Goal: Transaction & Acquisition: Book appointment/travel/reservation

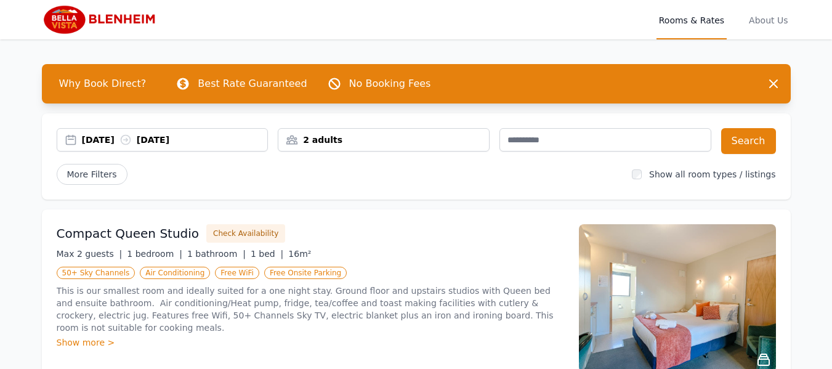
click at [131, 134] on div "[DATE] [DATE]" at bounding box center [175, 140] width 186 height 12
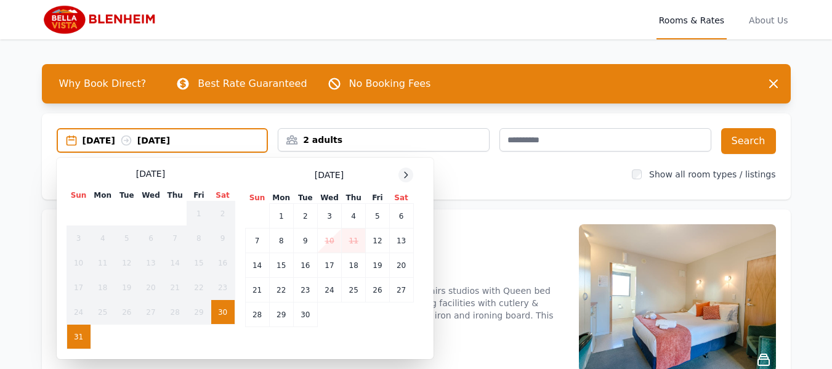
click at [411, 174] on icon at bounding box center [406, 175] width 10 height 10
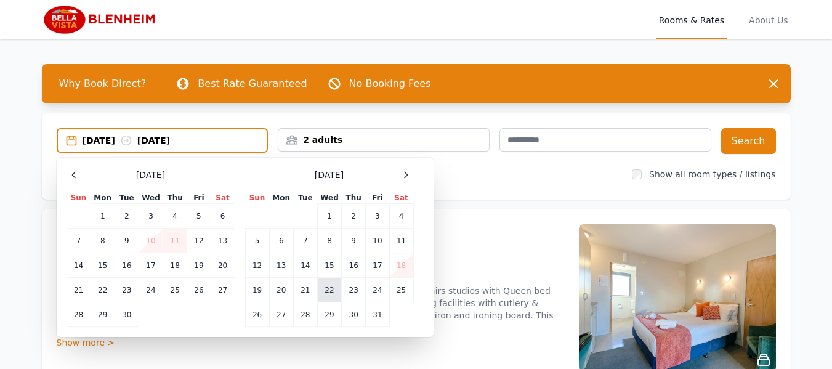
click at [333, 293] on td "22" at bounding box center [329, 290] width 24 height 25
click at [354, 293] on td "23" at bounding box center [354, 290] width 24 height 25
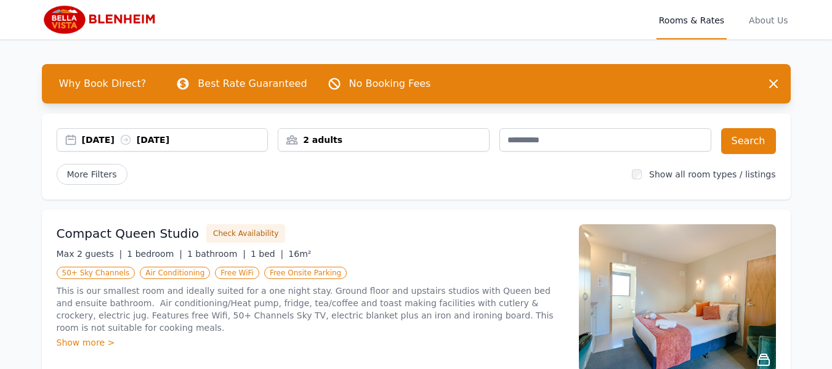
scroll to position [62, 0]
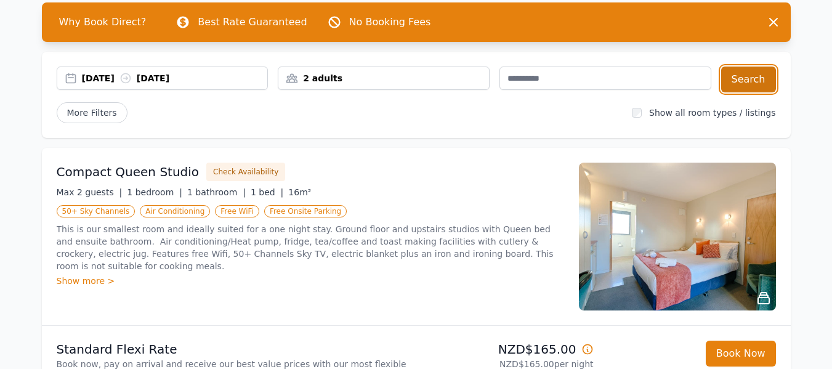
click at [742, 81] on button "Search" at bounding box center [748, 80] width 55 height 26
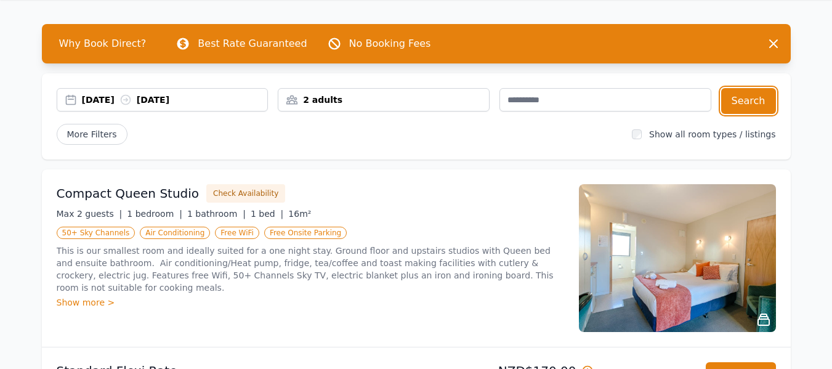
scroll to position [62, 0]
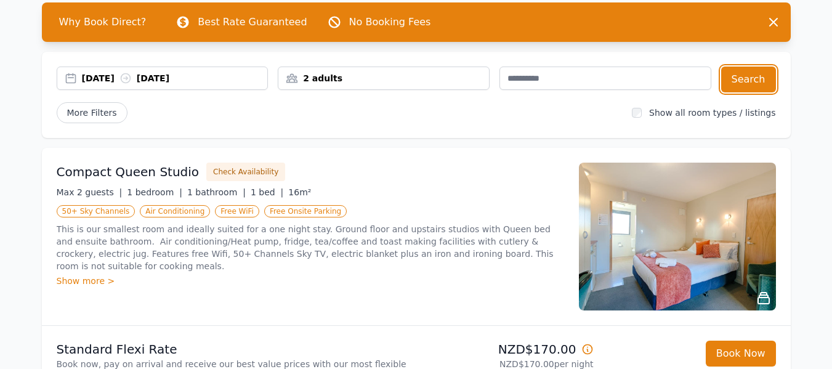
click at [132, 79] on icon at bounding box center [125, 78] width 12 height 12
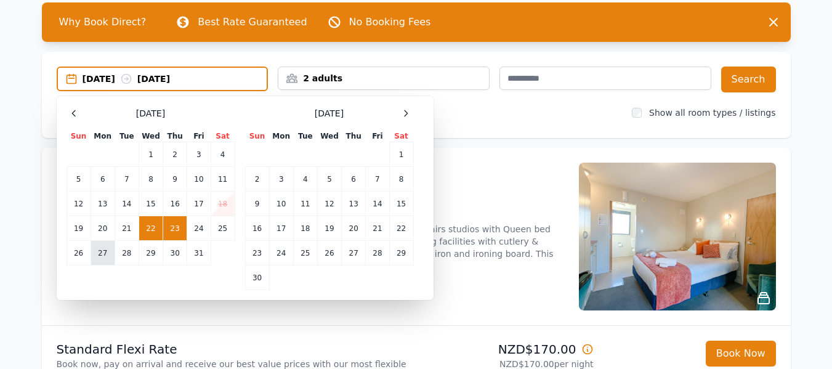
click at [104, 255] on td "27" at bounding box center [103, 253] width 24 height 25
click at [215, 80] on div "[DATE] --" at bounding box center [175, 79] width 185 height 12
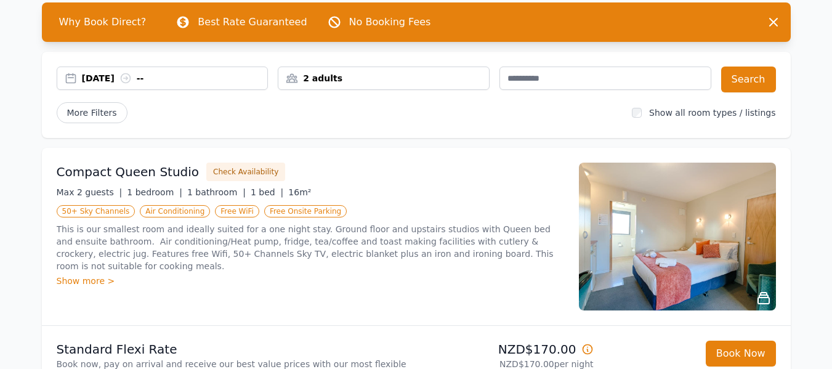
click at [154, 80] on div "[DATE] --" at bounding box center [175, 78] width 186 height 12
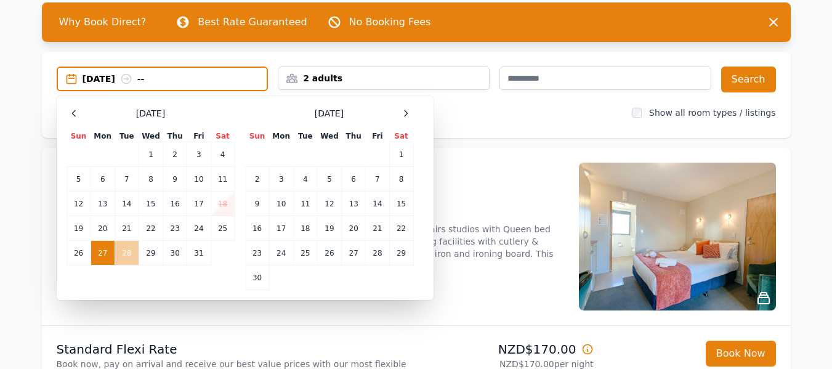
click at [129, 254] on td "28" at bounding box center [127, 253] width 24 height 25
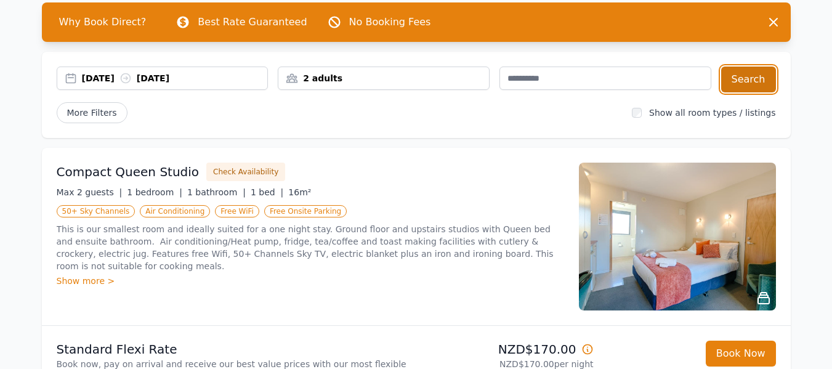
click at [750, 78] on button "Search" at bounding box center [748, 80] width 55 height 26
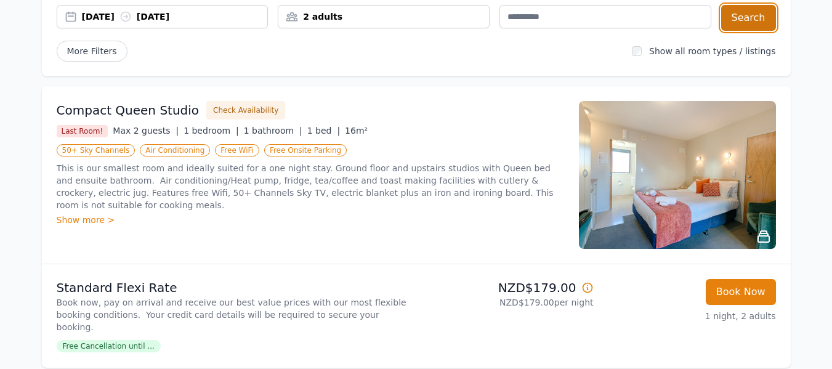
scroll to position [62, 0]
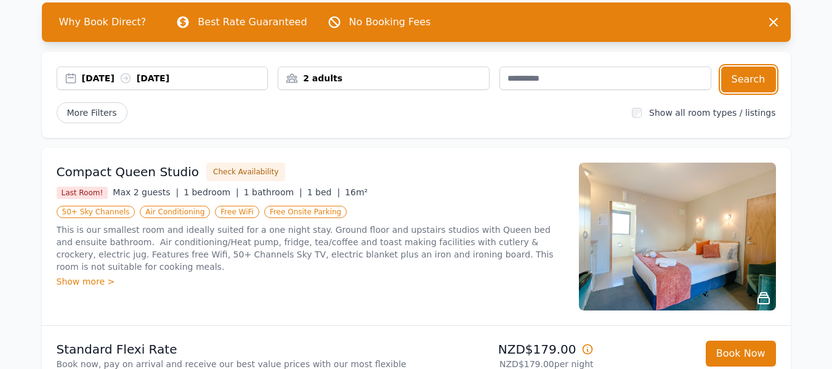
click at [132, 76] on icon at bounding box center [125, 78] width 12 height 12
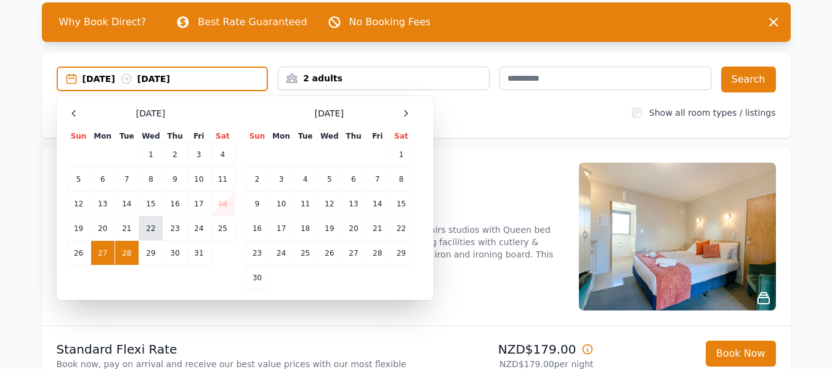
click at [150, 227] on td "22" at bounding box center [151, 228] width 24 height 25
click at [187, 78] on div "[DATE] --" at bounding box center [175, 79] width 185 height 12
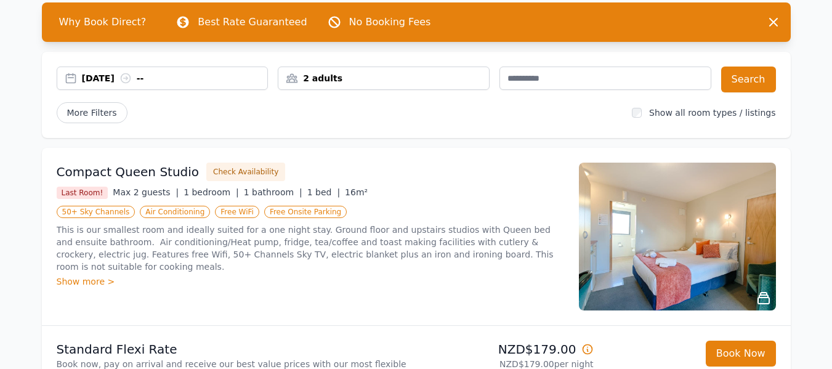
click at [178, 84] on div "[DATE] --" at bounding box center [175, 78] width 186 height 12
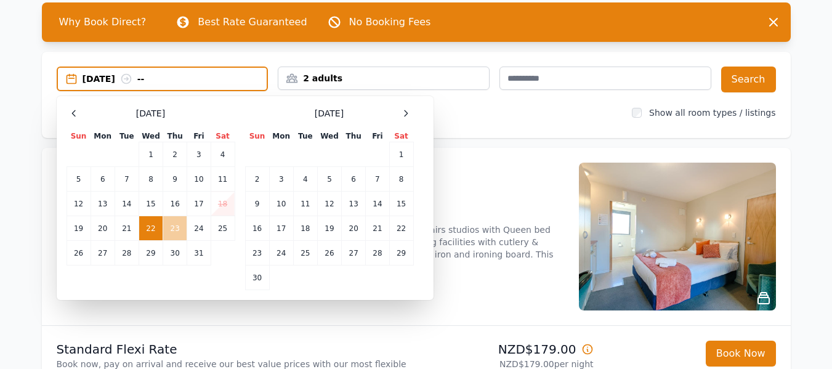
click at [176, 227] on td "23" at bounding box center [175, 228] width 24 height 25
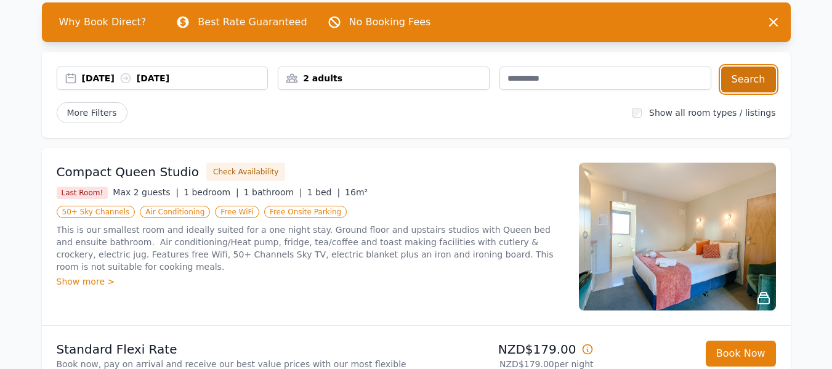
click at [737, 76] on button "Search" at bounding box center [748, 80] width 55 height 26
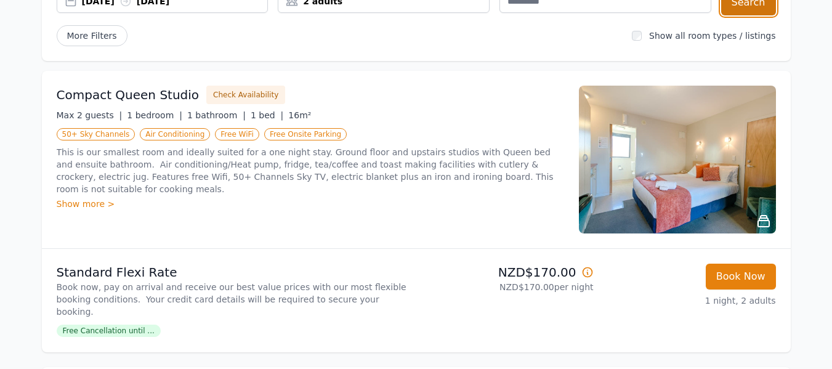
scroll to position [123, 0]
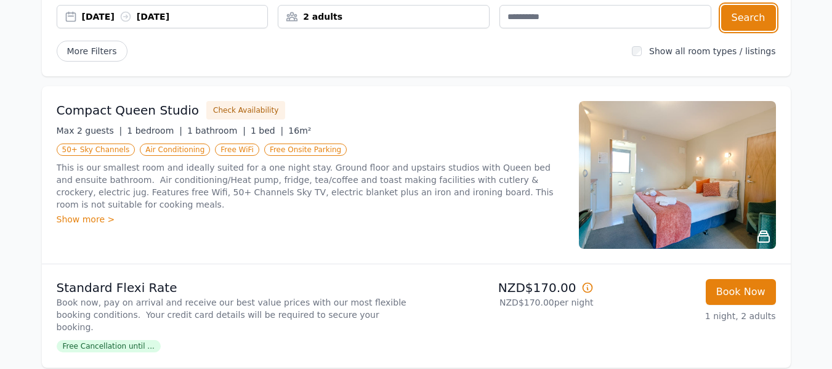
click at [130, 15] on icon at bounding box center [125, 16] width 9 height 9
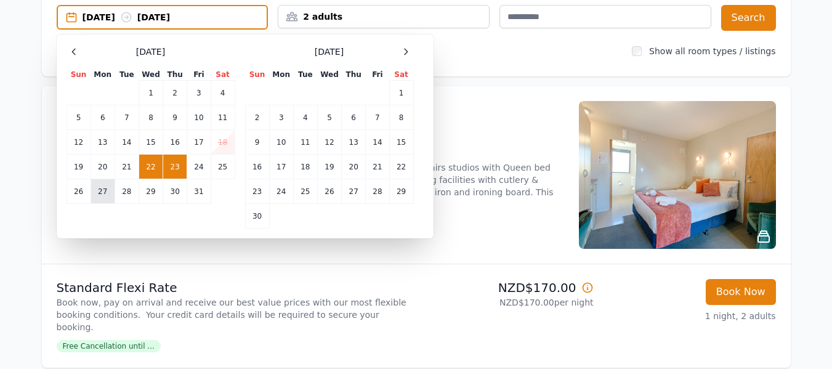
click at [102, 192] on td "27" at bounding box center [103, 191] width 24 height 25
click at [185, 20] on div "[DATE] --" at bounding box center [175, 17] width 185 height 12
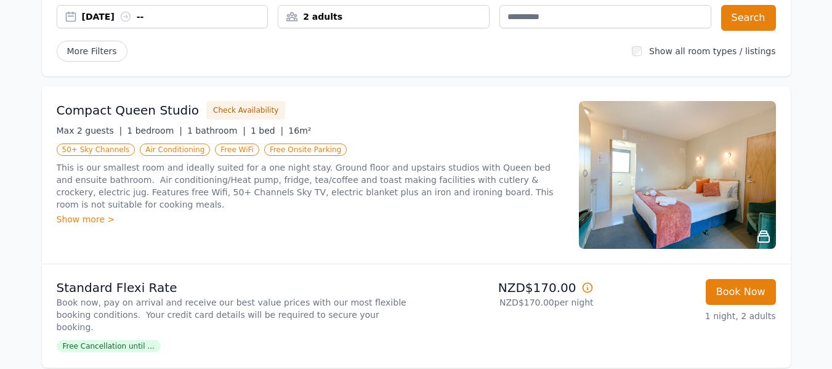
click at [153, 14] on div "[DATE] --" at bounding box center [175, 16] width 186 height 12
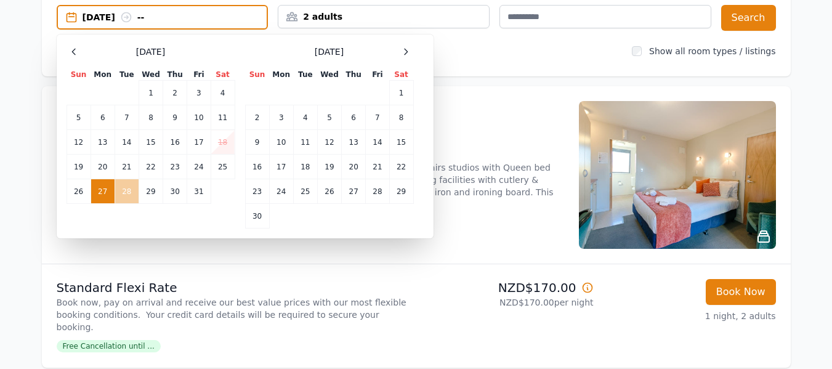
click at [132, 188] on td "28" at bounding box center [127, 191] width 24 height 25
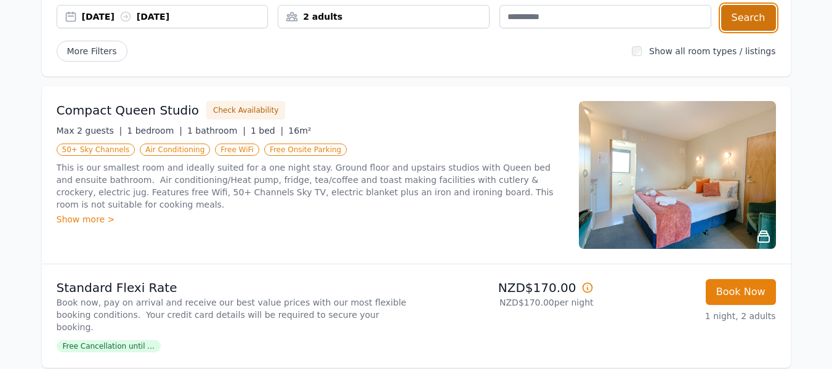
click at [744, 25] on button "Search" at bounding box center [748, 18] width 55 height 26
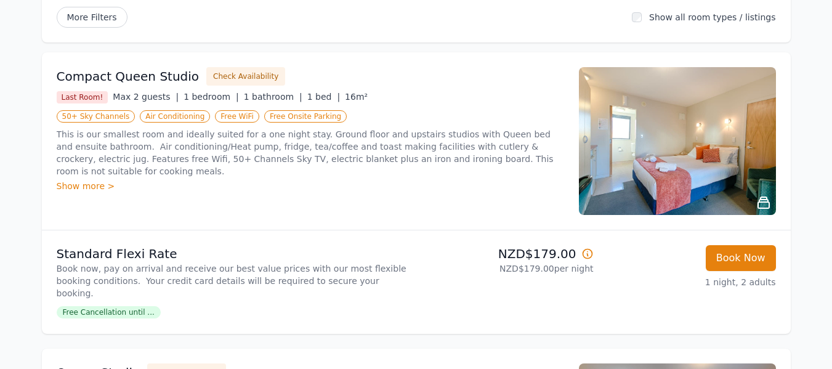
scroll to position [185, 0]
